Goal: Transaction & Acquisition: Purchase product/service

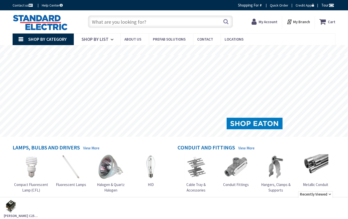
click at [96, 22] on input "text" at bounding box center [160, 21] width 145 height 13
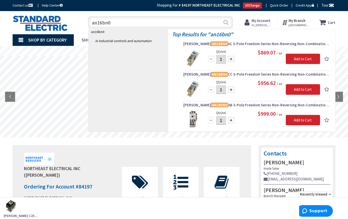
type input "an16bn0"
click at [224, 20] on button "Search" at bounding box center [226, 22] width 7 height 11
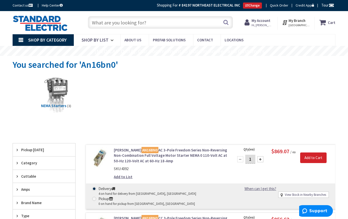
click at [115, 24] on input "text" at bounding box center [160, 22] width 145 height 13
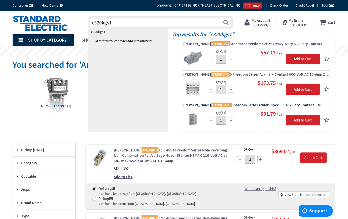
type input "c320kgs1"
click at [216, 104] on span "[PERSON_NAME] C320KGS21 Freedom Series Adder Block IEC Auxiliary Contact 1 NC" at bounding box center [256, 105] width 147 height 5
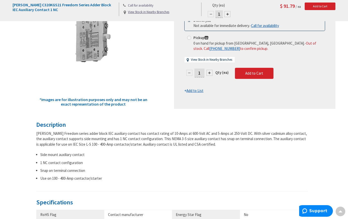
scroll to position [101, 0]
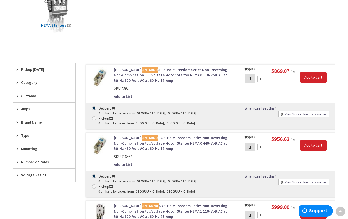
scroll to position [54, 0]
